Goal: Complete application form

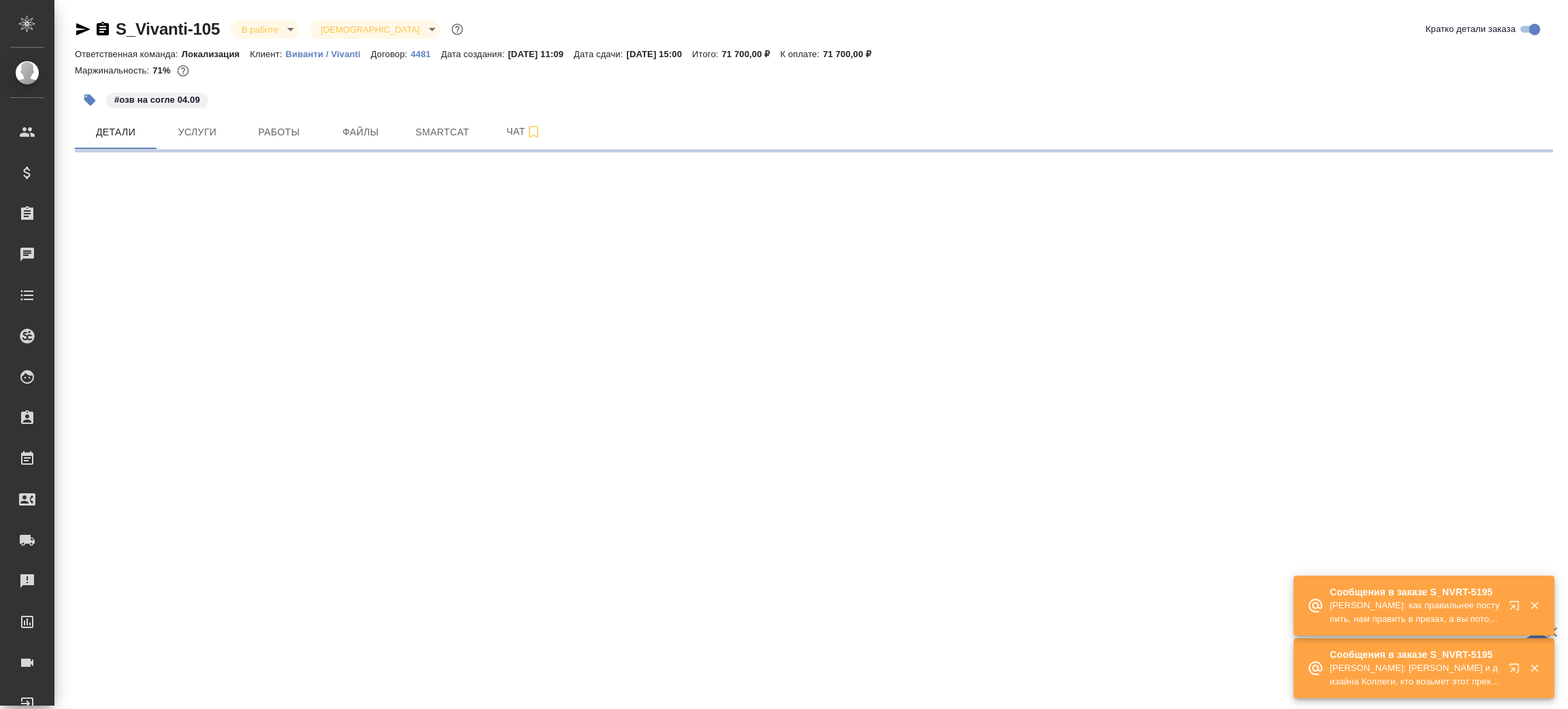
select select "RU"
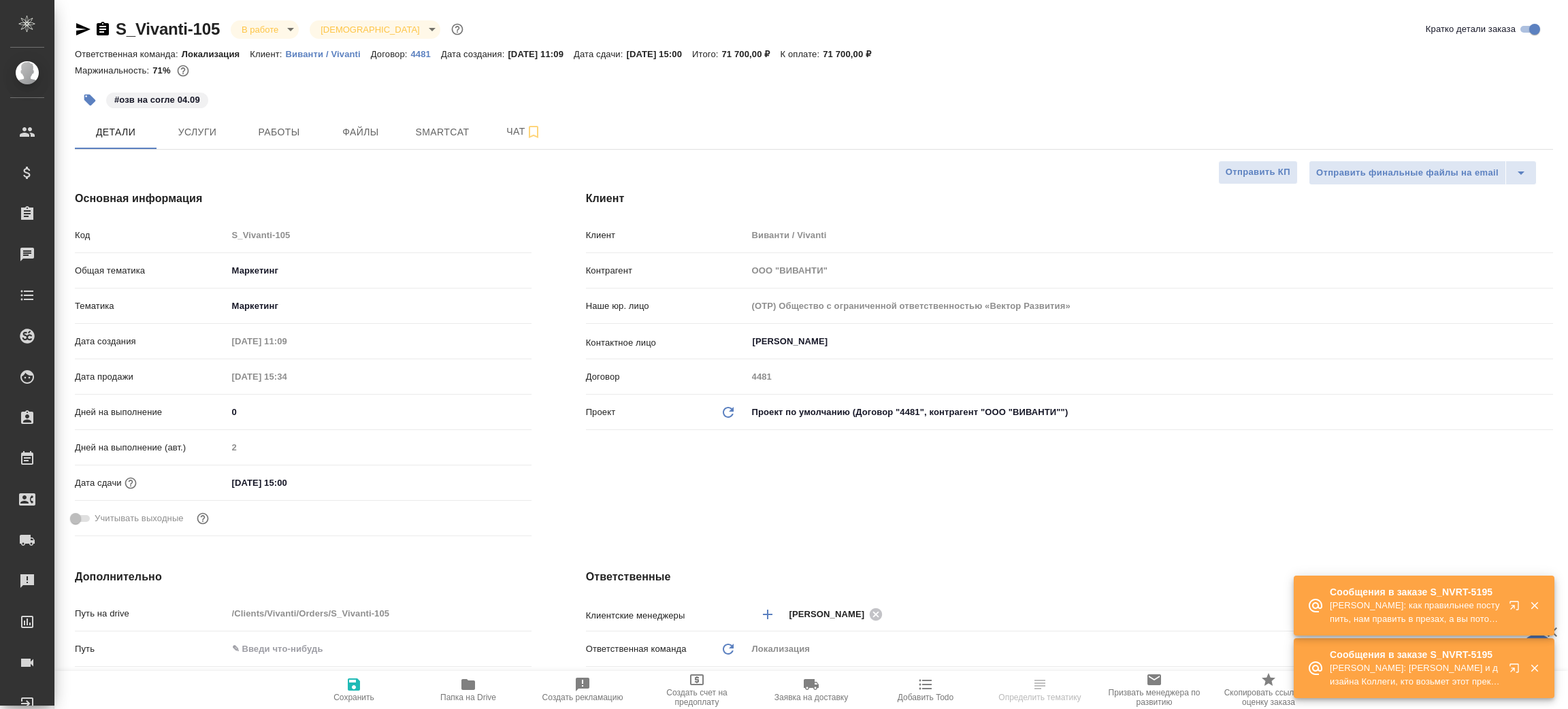
type textarea "x"
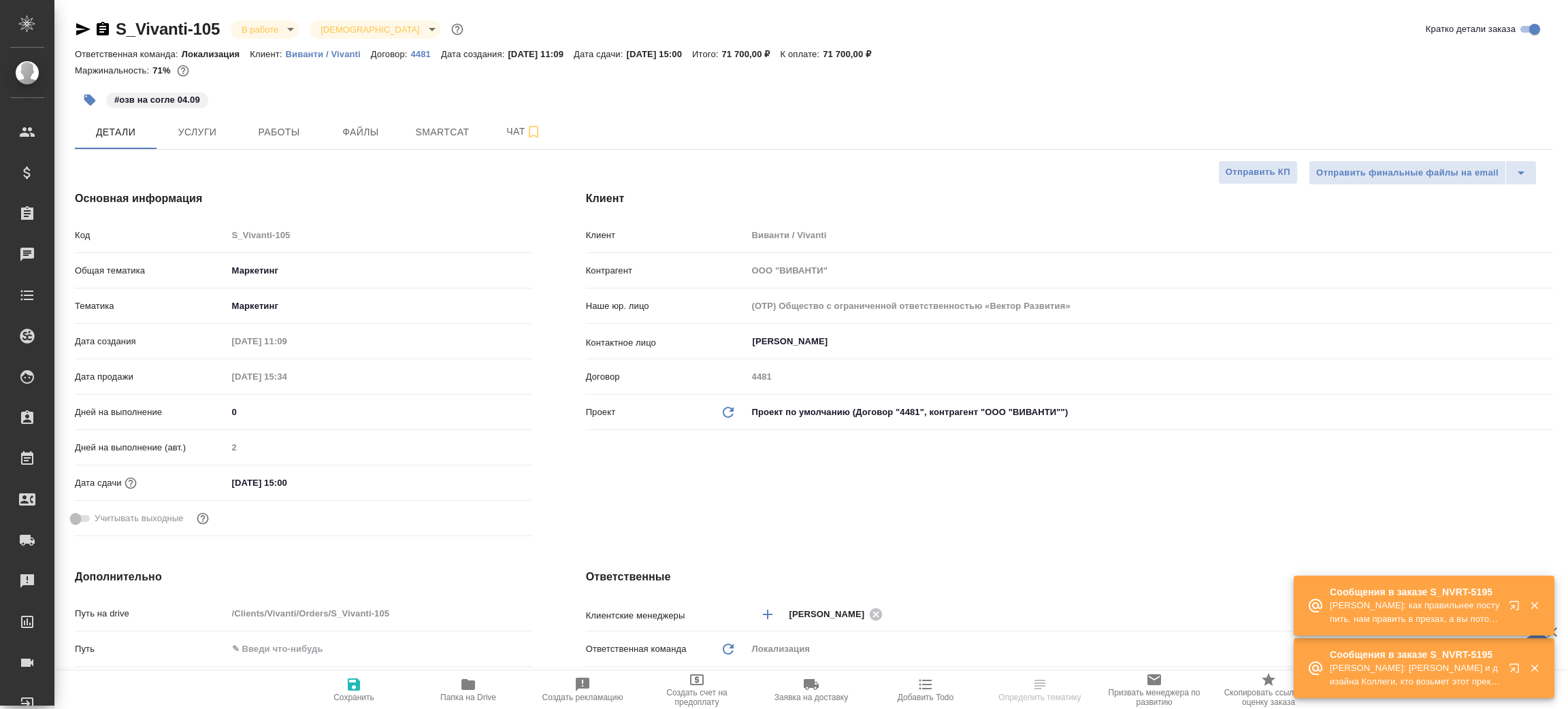
type textarea "x"
type input "[PERSON_NAME]"
type input "Сеитов Павел"
click at [467, 685] on icon "button" at bounding box center [469, 683] width 14 height 11
type textarea "x"
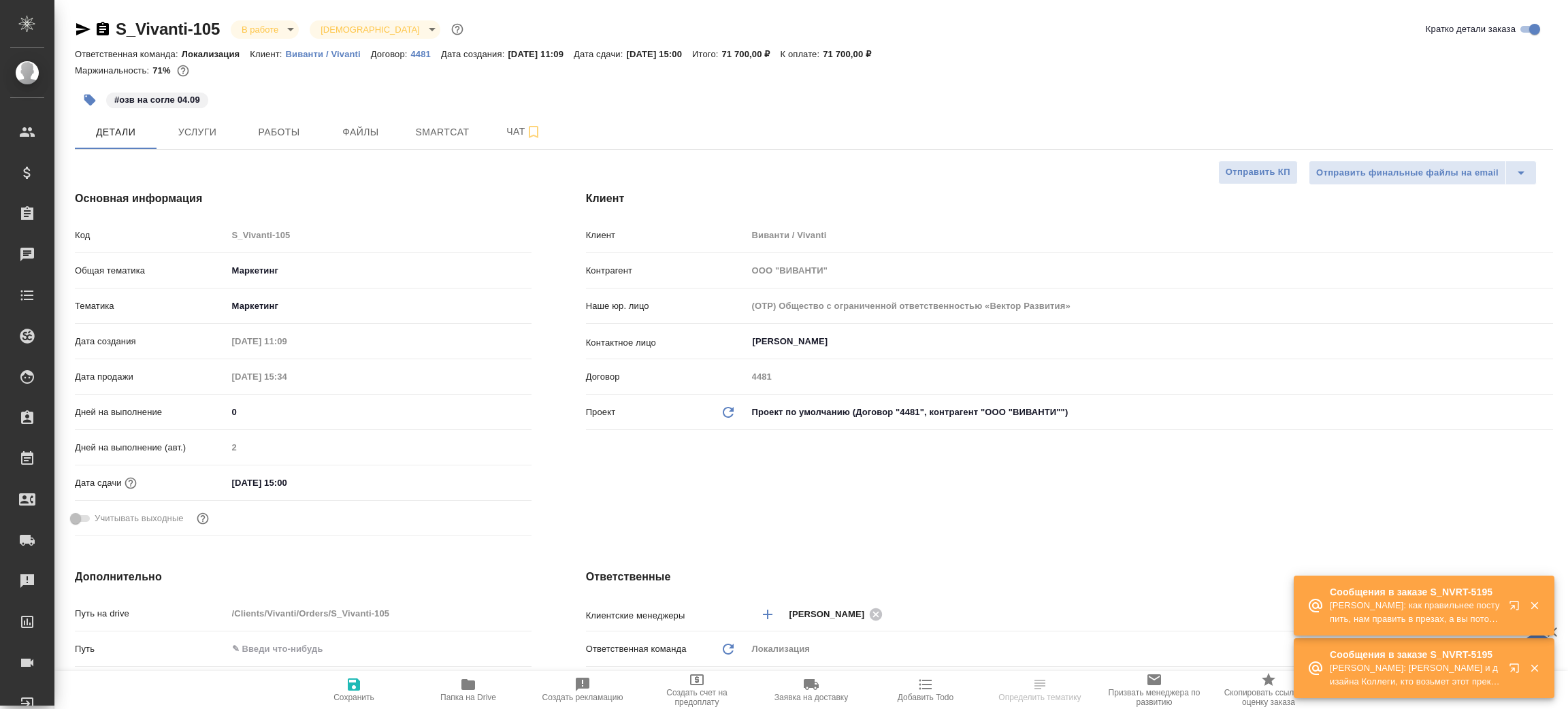
type textarea "x"
select select "RU"
type textarea "x"
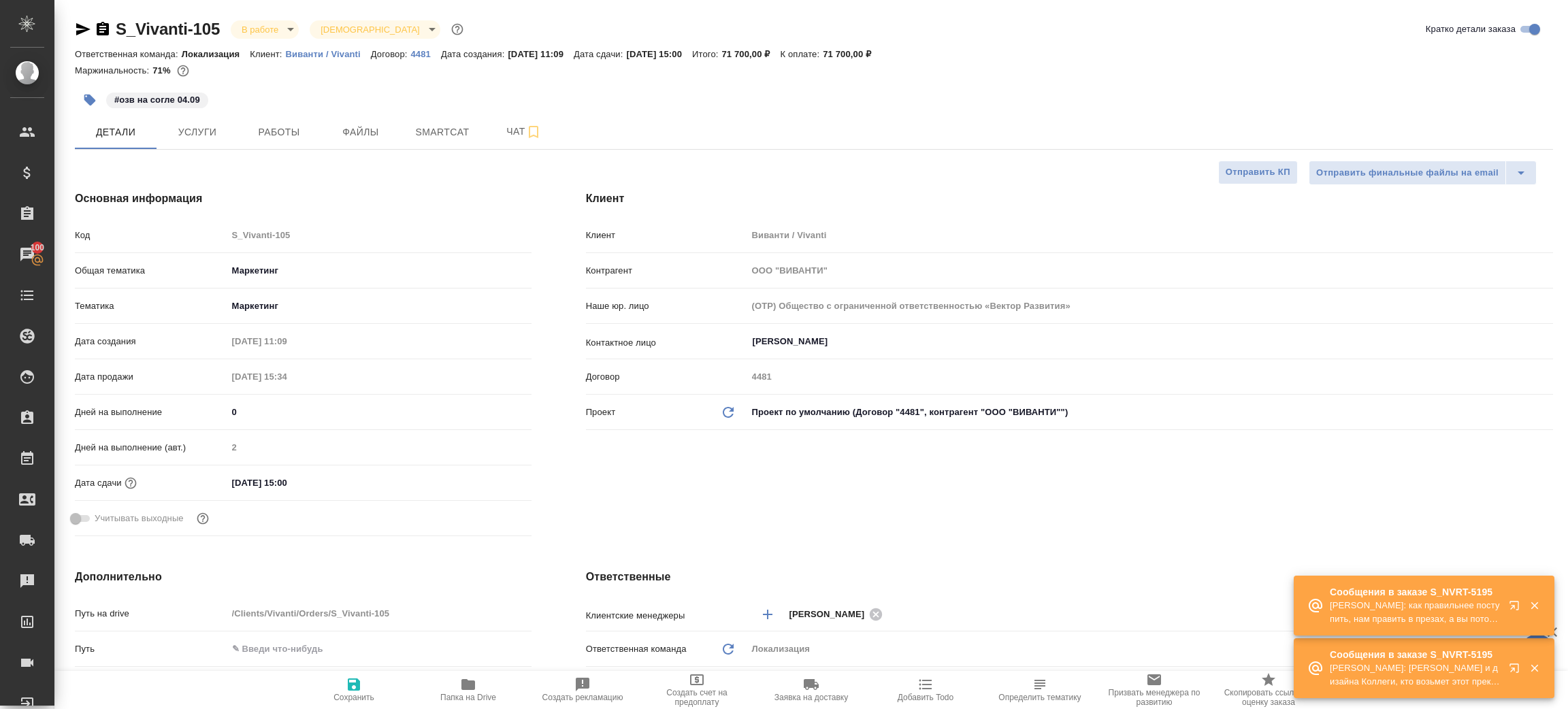
type textarea "x"
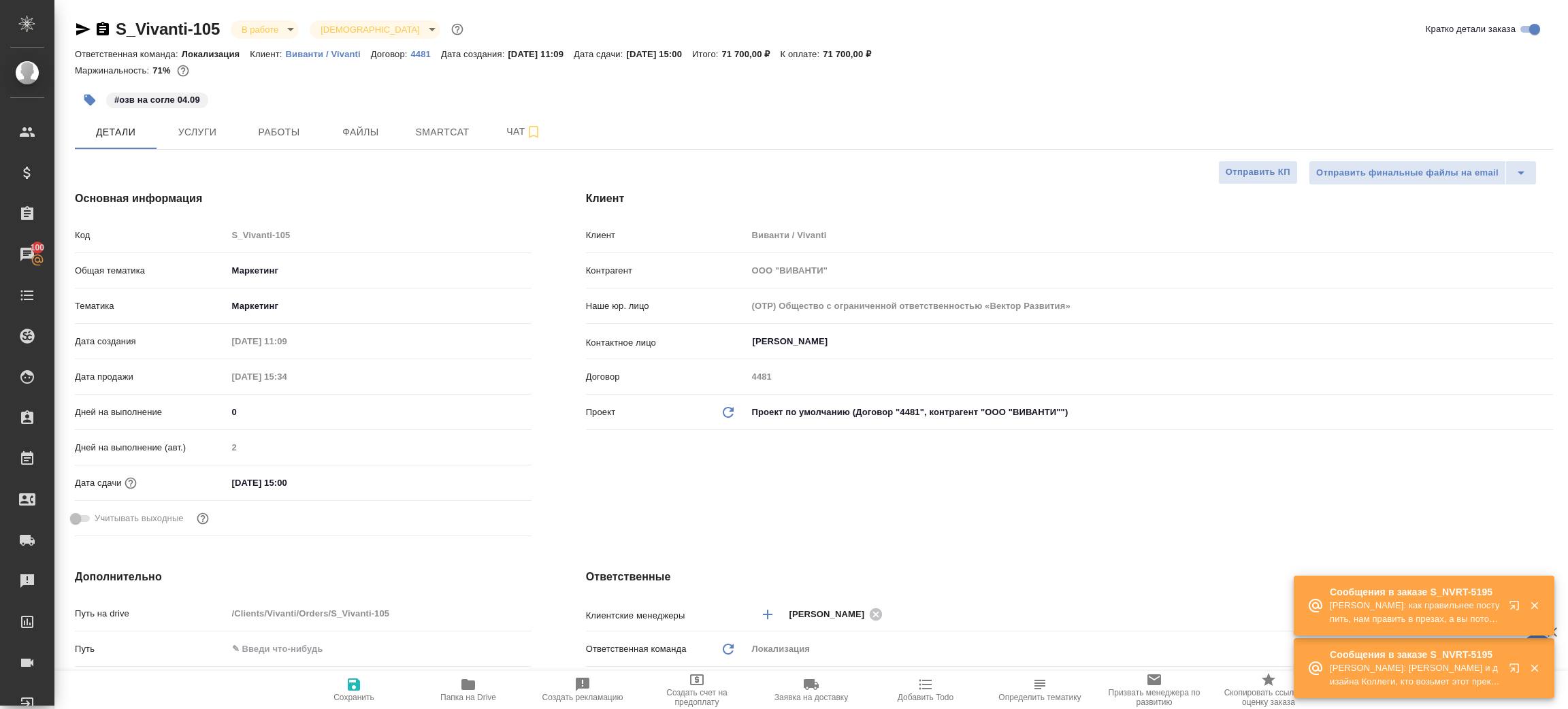
type textarea "x"
